Goal: Information Seeking & Learning: Learn about a topic

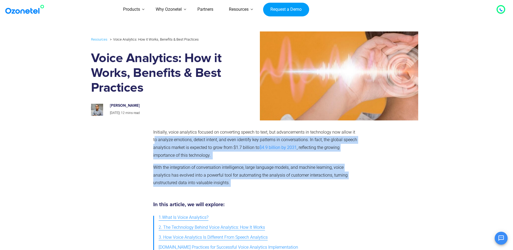
drag, startPoint x: 155, startPoint y: 141, endPoint x: 347, endPoint y: 182, distance: 195.7
click at [347, 182] on div "Initially, voice analytics focused on converting speech to text, but advancemen…" at bounding box center [255, 158] width 204 height 59
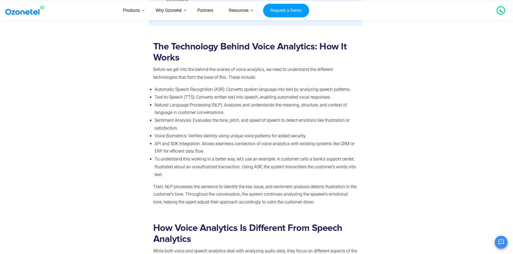
scroll to position [350, 0]
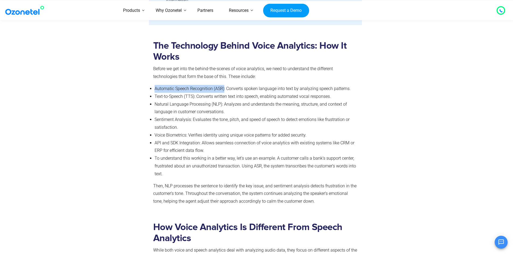
drag, startPoint x: 155, startPoint y: 87, endPoint x: 224, endPoint y: 86, distance: 69.4
click at [224, 86] on li "Automatic Speech Recognition (ASR) : Converts spoken language into text by anal…" at bounding box center [256, 89] width 203 height 8
drag, startPoint x: 229, startPoint y: 88, endPoint x: 294, endPoint y: 77, distance: 67.0
click at [294, 77] on div "The Technology Behind Voice Analytics: How It Works Before we get into the behi…" at bounding box center [255, 122] width 204 height 165
click at [236, 90] on span ": Converts spoken language into text by analyzing speech patterns." at bounding box center [287, 88] width 126 height 5
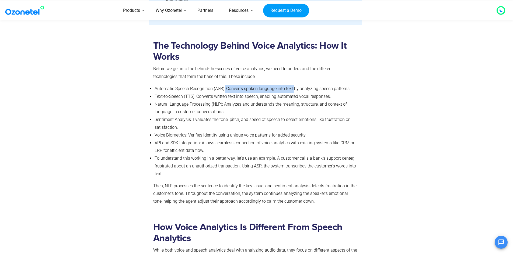
drag, startPoint x: 225, startPoint y: 91, endPoint x: 294, endPoint y: 92, distance: 69.2
click at [294, 92] on li "Automatic Speech Recognition (ASR) : Converts spoken language into text by anal…" at bounding box center [256, 89] width 203 height 8
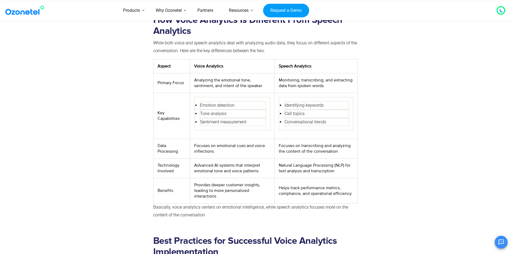
scroll to position [565, 0]
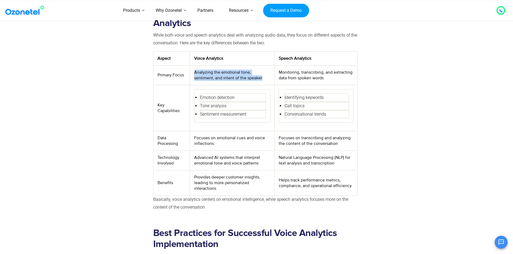
drag, startPoint x: 195, startPoint y: 72, endPoint x: 271, endPoint y: 80, distance: 76.9
click at [271, 80] on td "Analyzing the emotional tone, sentiment, and intent of the speaker" at bounding box center [232, 75] width 85 height 20
click at [310, 76] on td "Monitoring, transcribing, and extracting data from spoken words" at bounding box center [316, 75] width 83 height 20
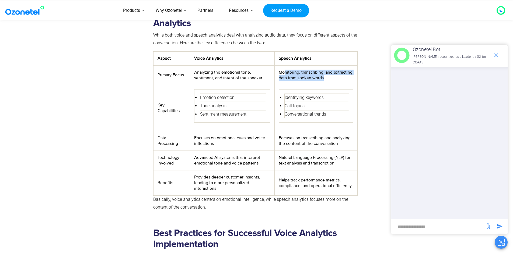
drag, startPoint x: 327, startPoint y: 76, endPoint x: 284, endPoint y: 71, distance: 43.3
click at [284, 71] on td "Monitoring, transcribing, and extracting data from spoken words" at bounding box center [316, 75] width 83 height 20
click at [295, 73] on td "Monitoring, transcribing, and extracting data from spoken words" at bounding box center [316, 75] width 83 height 20
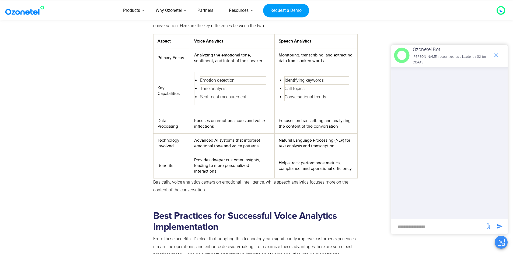
scroll to position [592, 0]
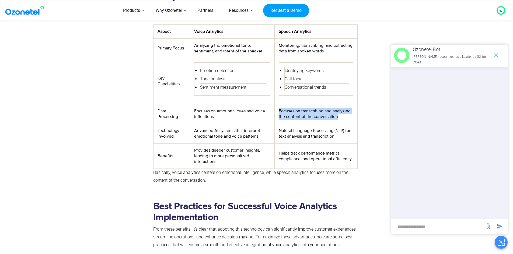
drag, startPoint x: 340, startPoint y: 119, endPoint x: 277, endPoint y: 110, distance: 63.6
click at [277, 110] on td "Focuses on transcribing and analyzing the content of the conversation" at bounding box center [316, 114] width 83 height 20
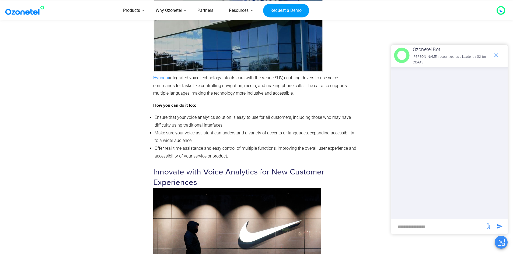
scroll to position [1777, 0]
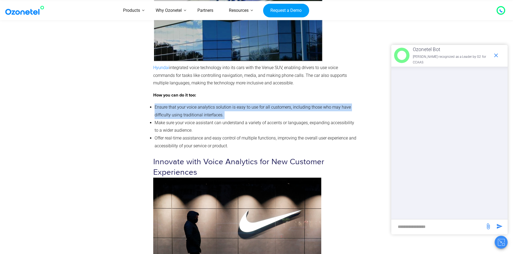
drag, startPoint x: 235, startPoint y: 107, endPoint x: 155, endPoint y: 100, distance: 80.5
click at [155, 104] on li "Ensure that your voice analytics solution is easy to use for all customers, inc…" at bounding box center [256, 112] width 203 height 16
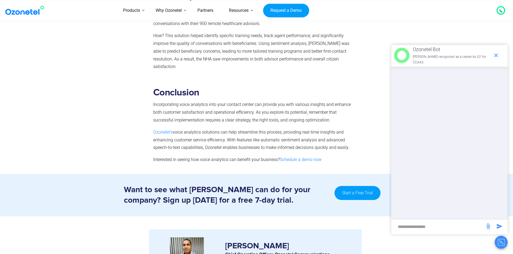
scroll to position [2649, 0]
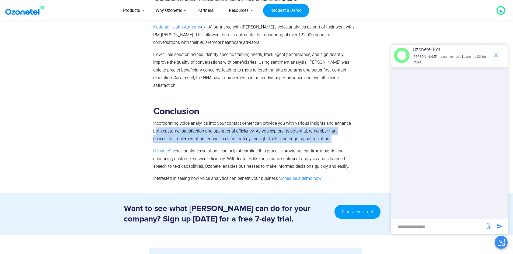
drag, startPoint x: 156, startPoint y: 114, endPoint x: 335, endPoint y: 124, distance: 178.7
click at [335, 124] on p "Incorporating voice analytics into your contact center can provide you with var…" at bounding box center [255, 131] width 204 height 23
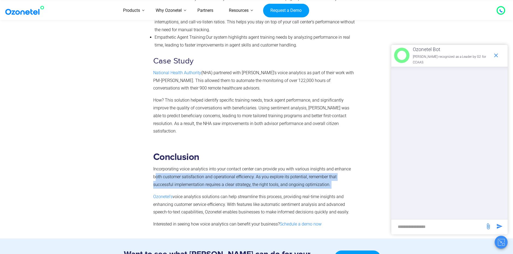
scroll to position [2595, 0]
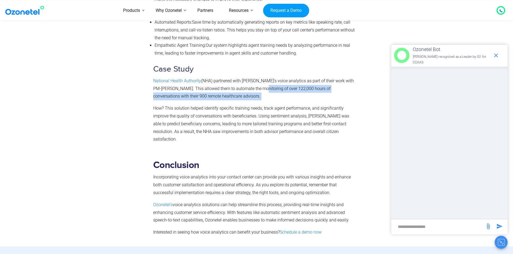
drag, startPoint x: 251, startPoint y: 80, endPoint x: 225, endPoint y: 89, distance: 27.6
click at [225, 89] on p "National Health Authority (NHA) partnered with Ozonetel’s voice analytics as pa…" at bounding box center [255, 88] width 204 height 23
click at [314, 106] on span "How? This solution helped identify specific training needs, track agent perform…" at bounding box center [251, 124] width 196 height 36
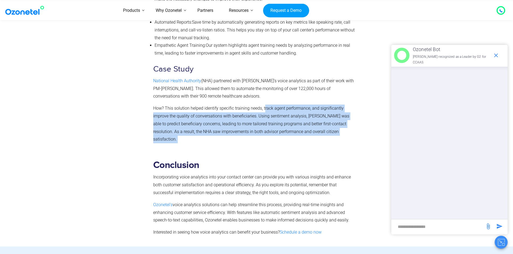
drag, startPoint x: 264, startPoint y: 101, endPoint x: 362, endPoint y: 122, distance: 100.1
click at [362, 122] on div "How Ozonetel Helps Boost Voice Analytics Ozonetel’s advanced voice analytics so…" at bounding box center [256, 24] width 331 height 251
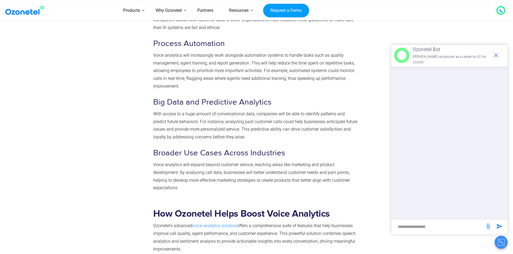
scroll to position [2272, 0]
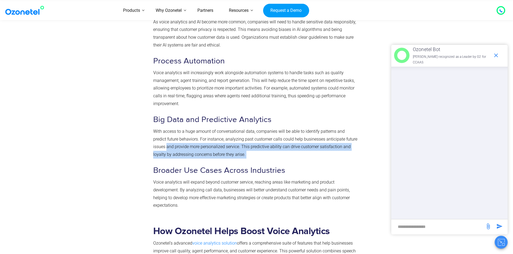
drag, startPoint x: 169, startPoint y: 140, endPoint x: 244, endPoint y: 149, distance: 75.1
click at [244, 149] on p "With access to a huge amount of conversational data, companies will be able to …" at bounding box center [255, 143] width 204 height 31
click at [237, 144] on p "With access to a huge amount of conversational data, companies will be able to …" at bounding box center [255, 143] width 204 height 31
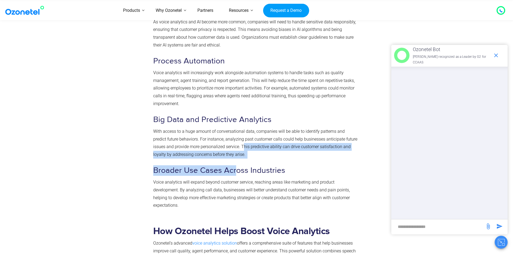
drag, startPoint x: 229, startPoint y: 140, endPoint x: 234, endPoint y: 152, distance: 12.9
click at [234, 152] on div "The Future of Voice Analytics: Trends and Innovations As more companies integra…" at bounding box center [255, 58] width 204 height 303
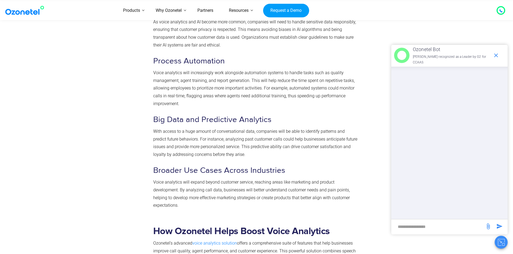
click at [178, 179] on p "Voice analytics will expand beyond customer service, reaching areas like market…" at bounding box center [255, 194] width 204 height 31
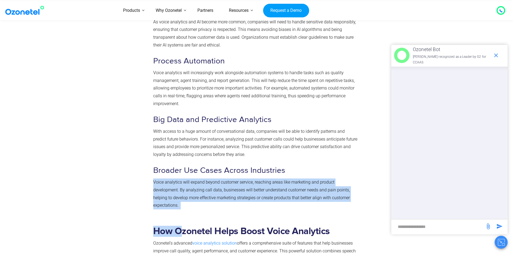
drag, startPoint x: 152, startPoint y: 173, endPoint x: 192, endPoint y: 191, distance: 43.4
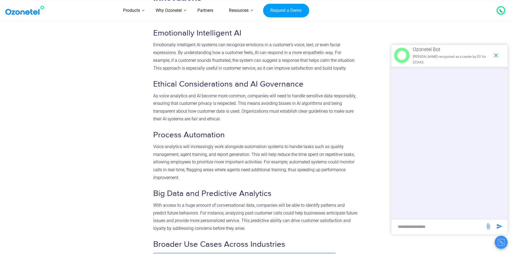
scroll to position [2192, 0]
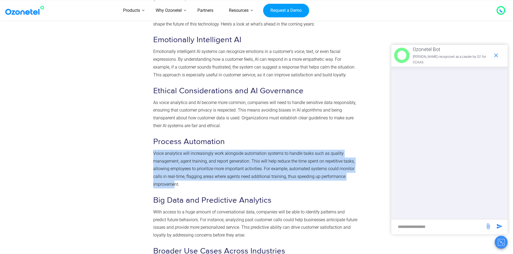
drag, startPoint x: 175, startPoint y: 176, endPoint x: 155, endPoint y: 139, distance: 41.8
click at [155, 141] on div "The Future of Voice Analytics: Trends and Innovations As more companies integra…" at bounding box center [255, 139] width 204 height 303
drag, startPoint x: 153, startPoint y: 130, endPoint x: 185, endPoint y: 175, distance: 55.2
click at [185, 175] on div "The Future of Voice Analytics: Trends and Innovations As more companies integra…" at bounding box center [255, 139] width 204 height 303
click at [187, 178] on p "Voice analytics will increasingly work alongside automation systems to handle t…" at bounding box center [255, 169] width 204 height 39
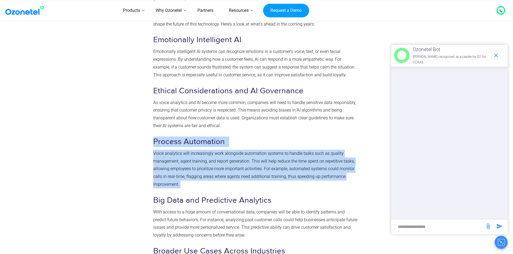
drag, startPoint x: 178, startPoint y: 176, endPoint x: 152, endPoint y: 135, distance: 48.7
click at [152, 135] on div "The Future of Voice Analytics: Trends and Innovations As more companies integra…" at bounding box center [255, 141] width 210 height 314
click at [178, 151] on span "Voice analytics will increasingly work alongside automation systems to handle t…" at bounding box center [253, 169] width 201 height 36
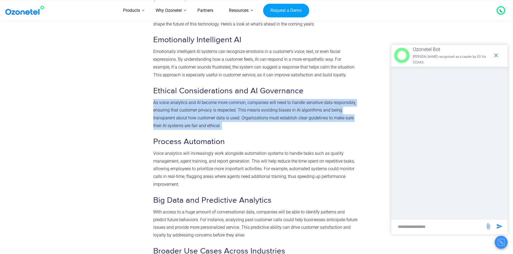
drag, startPoint x: 208, startPoint y: 117, endPoint x: 154, endPoint y: 94, distance: 58.5
click at [154, 99] on p "As voice analytics and AI become more common, companies will need to handle sen…" at bounding box center [255, 114] width 204 height 31
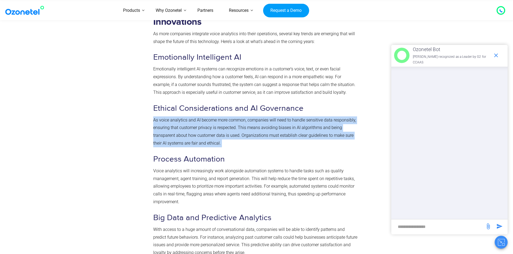
scroll to position [2138, 0]
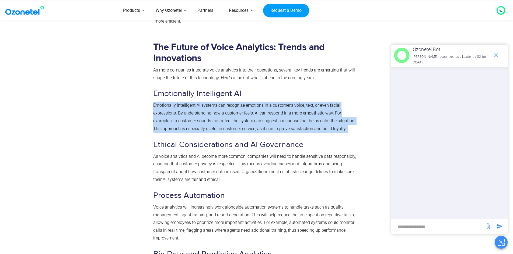
drag, startPoint x: 333, startPoint y: 120, endPoint x: 151, endPoint y: 99, distance: 183.4
click at [151, 99] on div "The Future of Voice Analytics: Trends and Innovations As more companies integra…" at bounding box center [255, 195] width 210 height 314
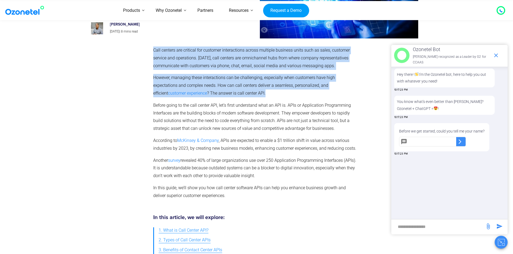
drag, startPoint x: 261, startPoint y: 94, endPoint x: 148, endPoint y: 80, distance: 114.2
click at [148, 80] on div "Call centers are critical for customer interactions across multiple business un…" at bounding box center [256, 125] width 331 height 163
click at [197, 80] on span "However, managing these interactions can be challenging, especially when custom…" at bounding box center [244, 85] width 182 height 21
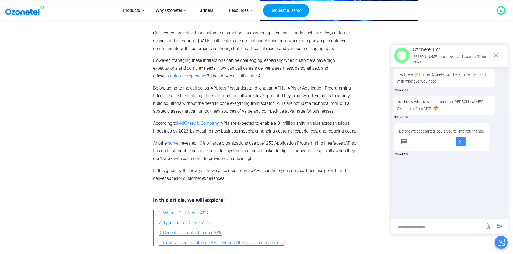
scroll to position [108, 0]
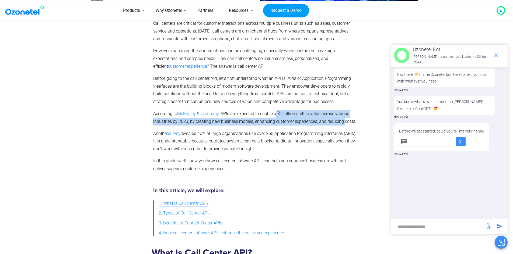
drag, startPoint x: 296, startPoint y: 113, endPoint x: 332, endPoint y: 122, distance: 36.6
click at [343, 124] on span ", APIs are expected to enable a $1 trillion shift in value across various indus…" at bounding box center [254, 117] width 203 height 13
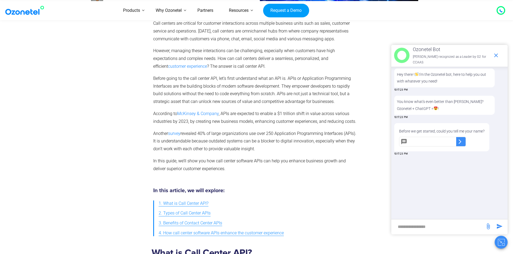
click at [197, 135] on span "revealed 40% of large organizations use over 250 Application Programming Interf…" at bounding box center [254, 141] width 203 height 21
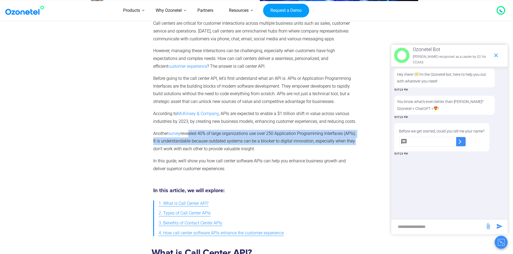
drag, startPoint x: 188, startPoint y: 134, endPoint x: 357, endPoint y: 142, distance: 168.4
click at [357, 142] on p "Another survey revealed 40% of large organizations use over 250 Application Pro…" at bounding box center [255, 141] width 204 height 23
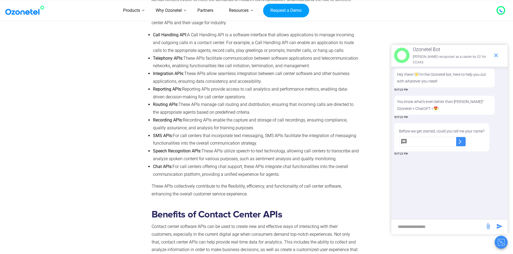
scroll to position [485, 0]
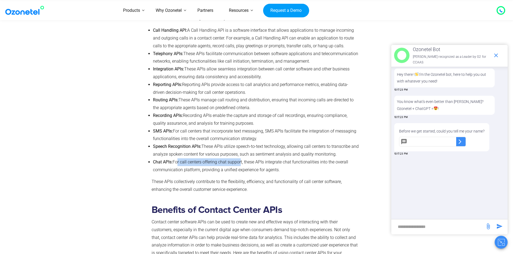
drag, startPoint x: 175, startPoint y: 160, endPoint x: 198, endPoint y: 141, distance: 29.8
click at [227, 152] on ul "Call Handling API: A Call Handling API is a software interface that allows appl…" at bounding box center [256, 100] width 208 height 147
click at [181, 148] on b "Speech Recognition APIs:" at bounding box center [177, 146] width 48 height 5
drag, startPoint x: 175, startPoint y: 153, endPoint x: 346, endPoint y: 168, distance: 171.6
click at [346, 168] on div "Types of Call Center APIs As call centers evolve to meet the demands of modern …" at bounding box center [255, 87] width 213 height 227
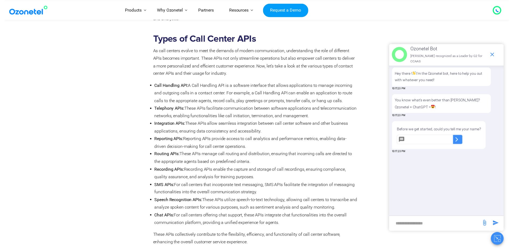
scroll to position [0, 0]
